Goal: Check status: Check status

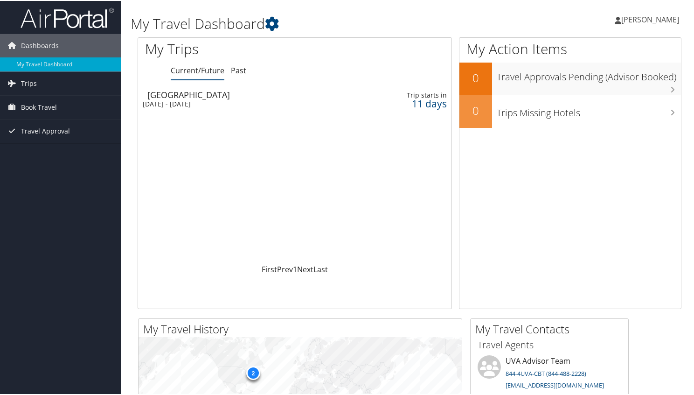
click at [169, 95] on div "[GEOGRAPHIC_DATA]" at bounding box center [249, 94] width 204 height 8
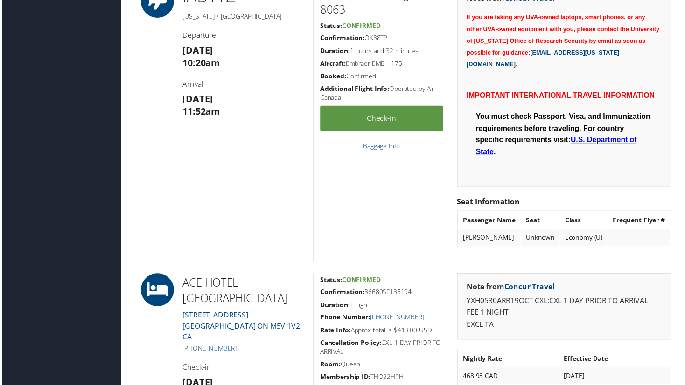
scroll to position [291, 0]
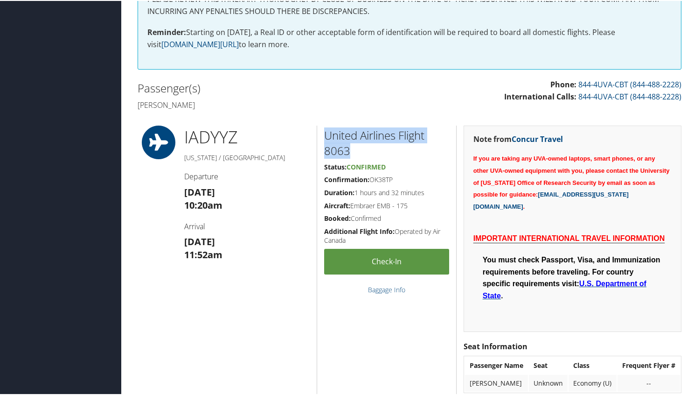
drag, startPoint x: 322, startPoint y: 131, endPoint x: 357, endPoint y: 150, distance: 40.3
click at [357, 150] on div "United Airlines Flight 8063 Status: Confirmed Confirmation: OK38TP Duration: 1 …" at bounding box center [387, 266] width 140 height 282
copy h2 "United Airlines Flight 8063"
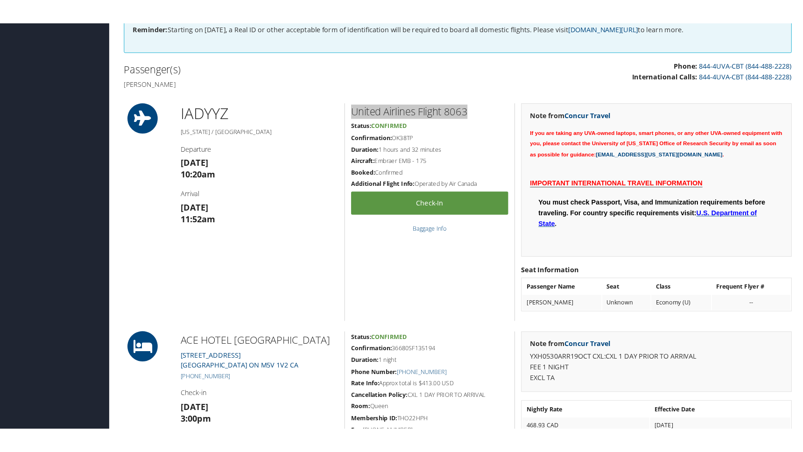
scroll to position [303, 0]
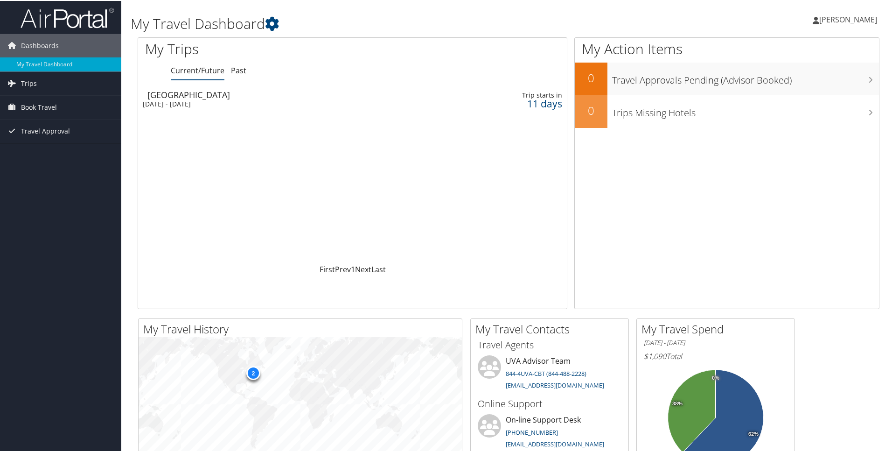
click at [159, 95] on div "[GEOGRAPHIC_DATA]" at bounding box center [282, 94] width 270 height 8
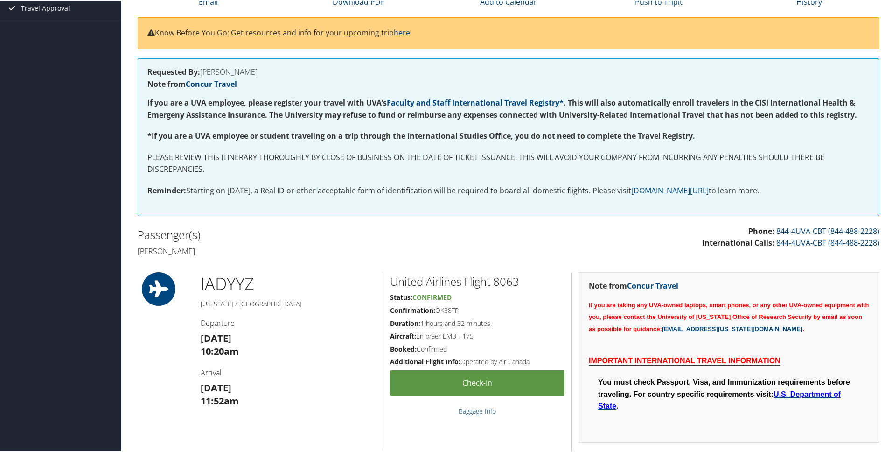
scroll to position [182, 0]
